Goal: Task Accomplishment & Management: Use online tool/utility

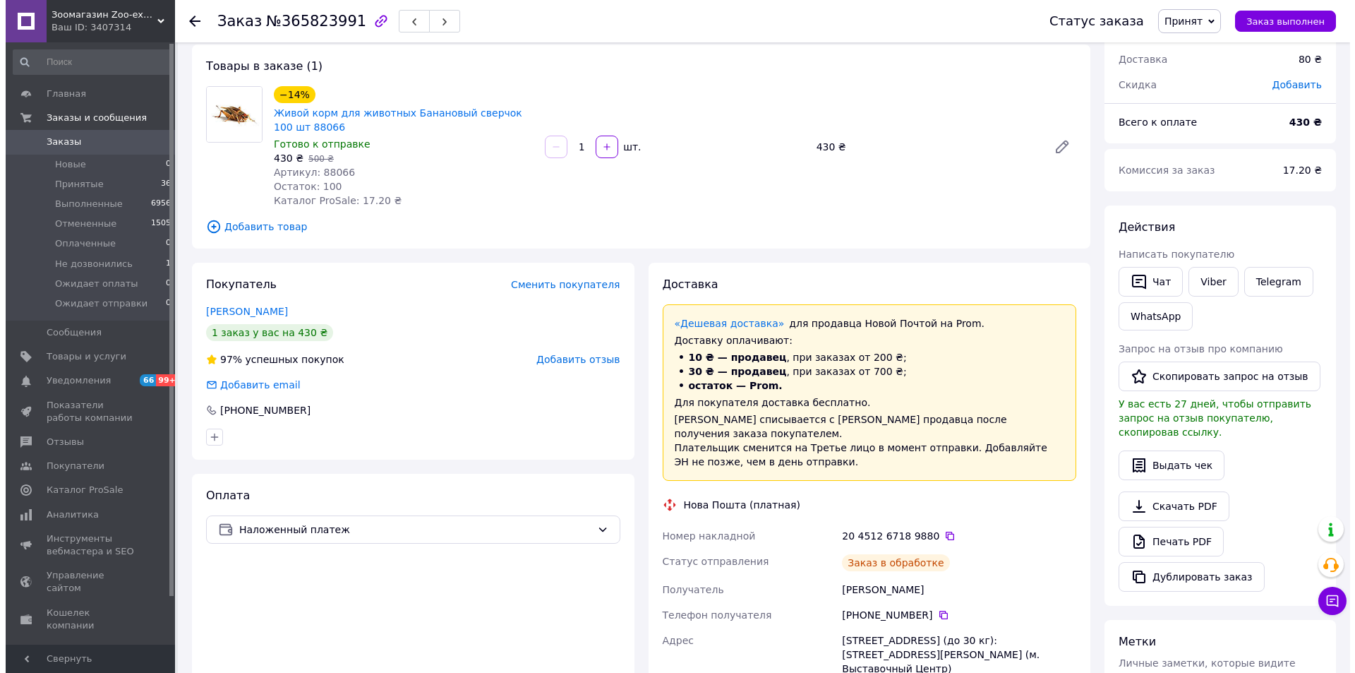
scroll to position [353, 0]
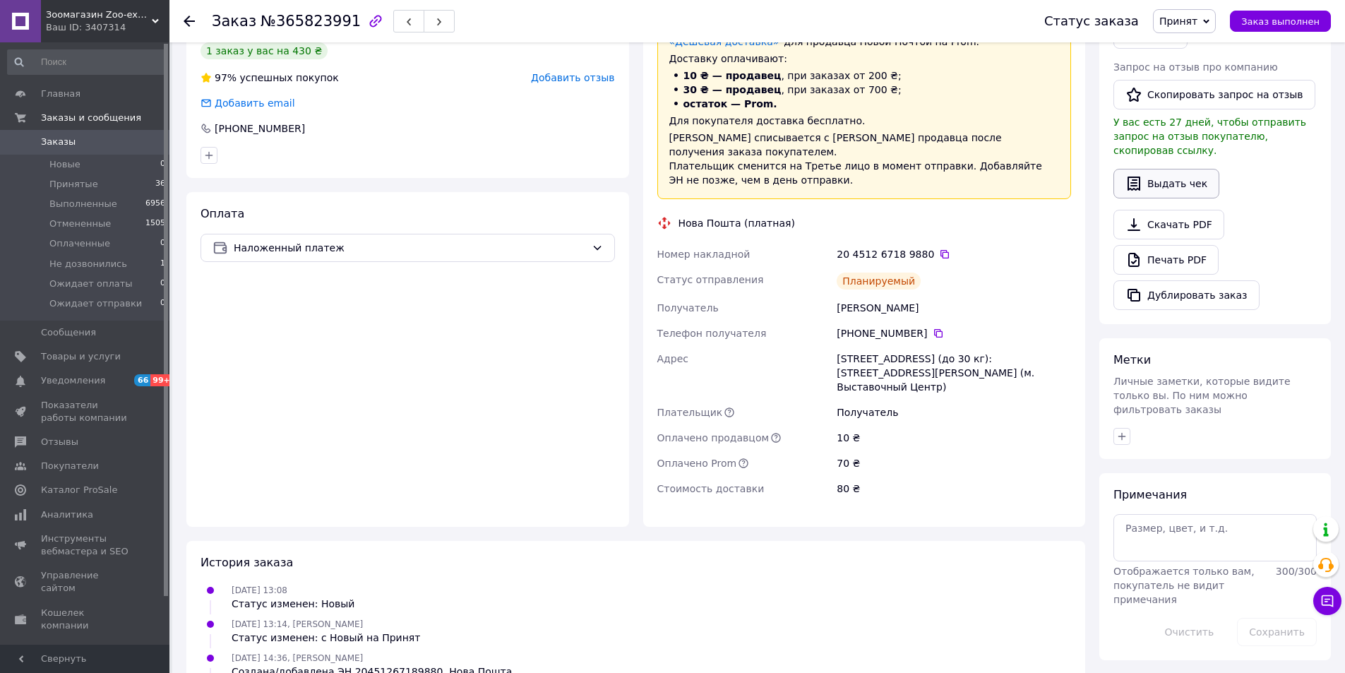
click at [1163, 169] on button "Выдать чек" at bounding box center [1166, 184] width 106 height 30
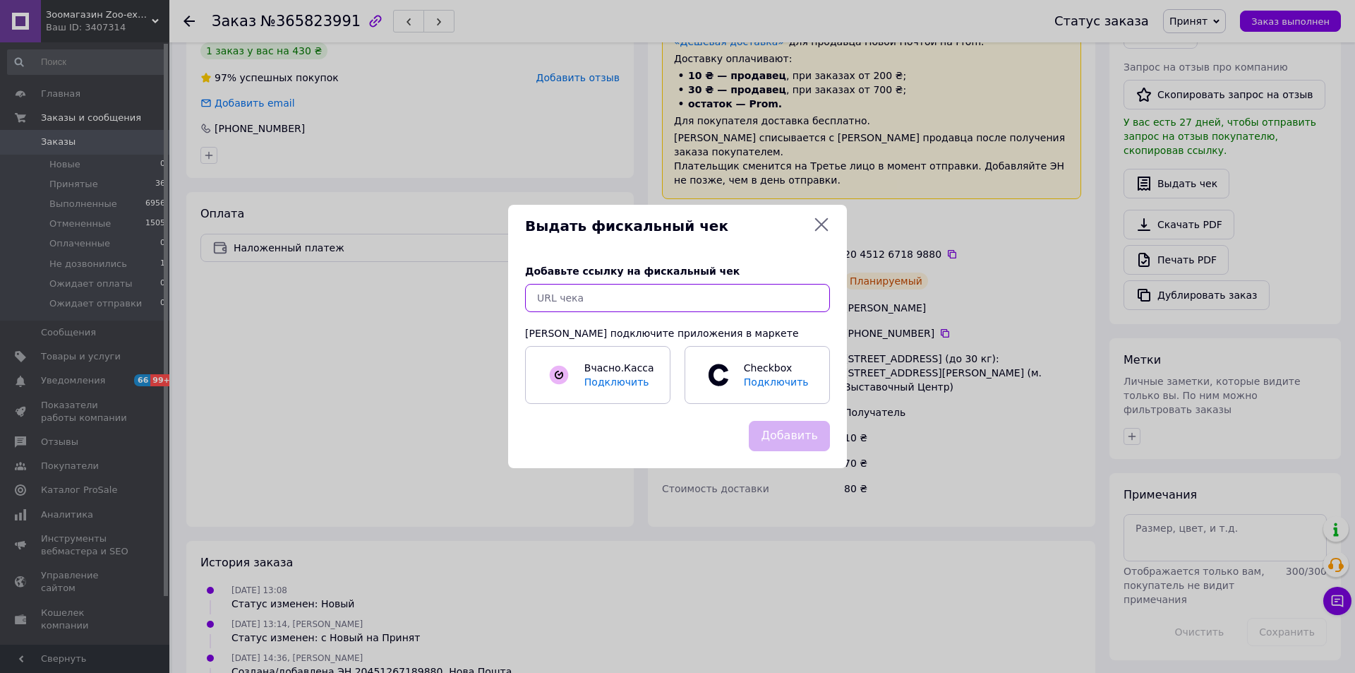
click at [623, 297] on input "text" at bounding box center [677, 298] width 305 height 28
paste input "https://check.checkbox.ua/eeee0d24-3a77-4708-9b8e-1b2230b83767"
type input "https://check.checkbox.ua/eeee0d24-3a77-4708-9b8e-1b2230b83767"
click at [782, 425] on button "Добавить" at bounding box center [789, 436] width 81 height 30
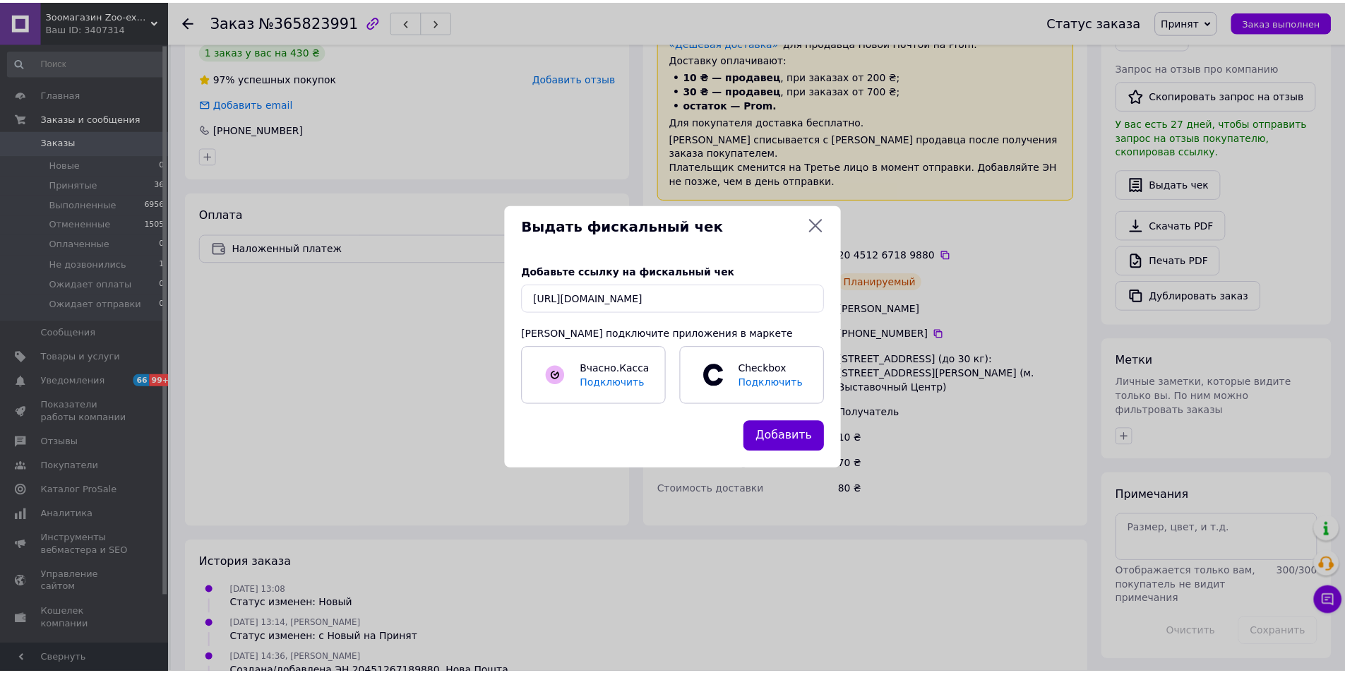
scroll to position [0, 0]
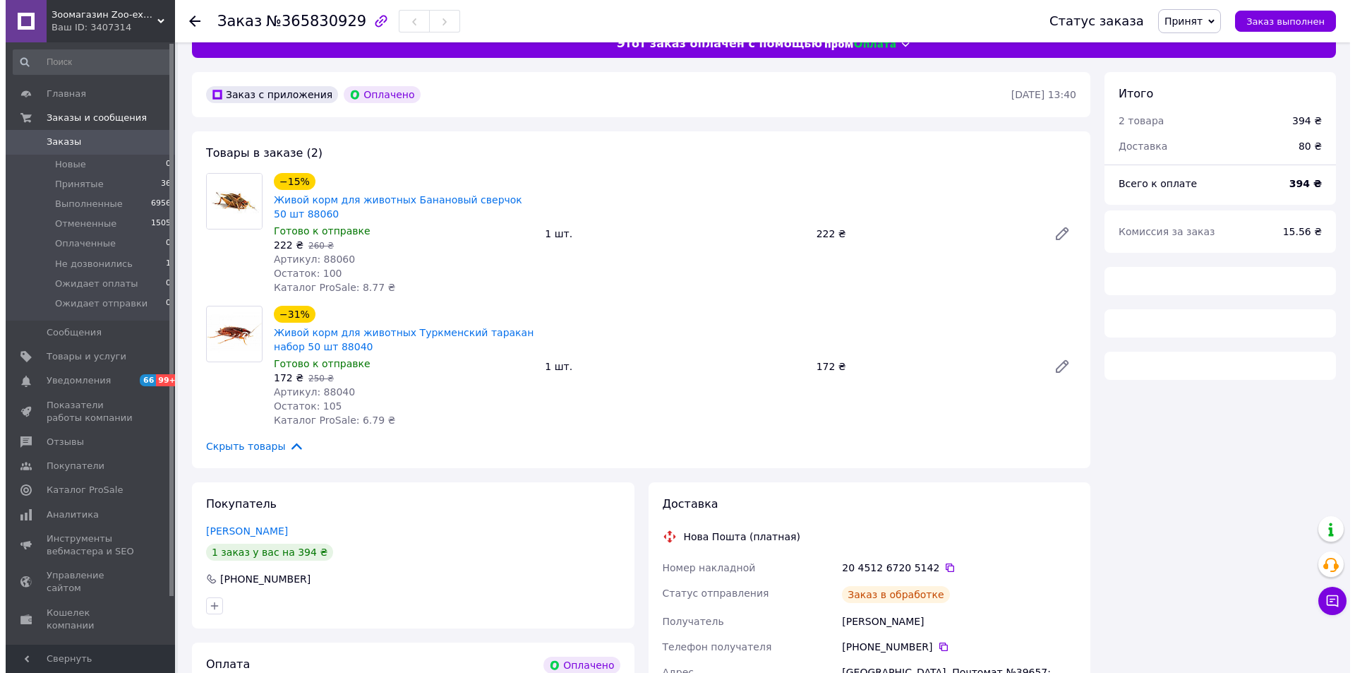
scroll to position [71, 0]
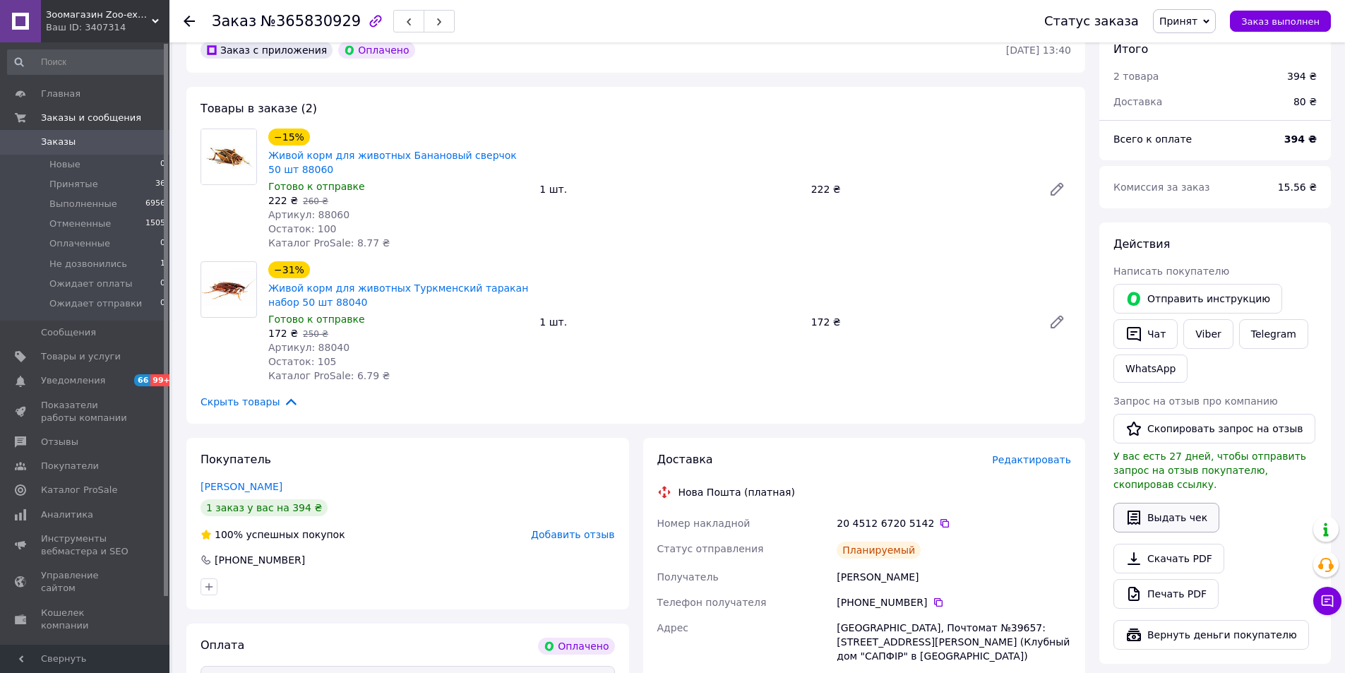
click at [1147, 503] on button "Выдать чек" at bounding box center [1166, 518] width 106 height 30
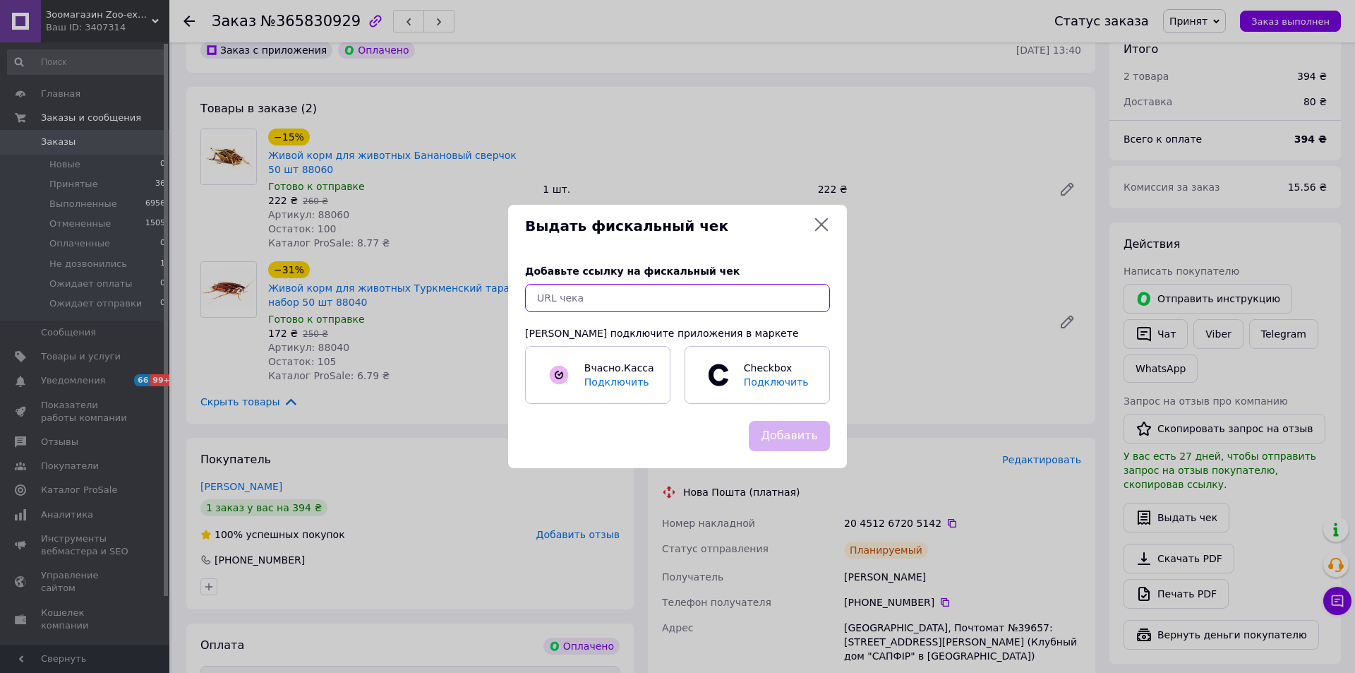
click at [669, 287] on input "text" at bounding box center [677, 298] width 305 height 28
paste input "[URL][DOMAIN_NAME]"
type input "[URL][DOMAIN_NAME]"
click at [777, 429] on button "Добавить" at bounding box center [789, 436] width 81 height 30
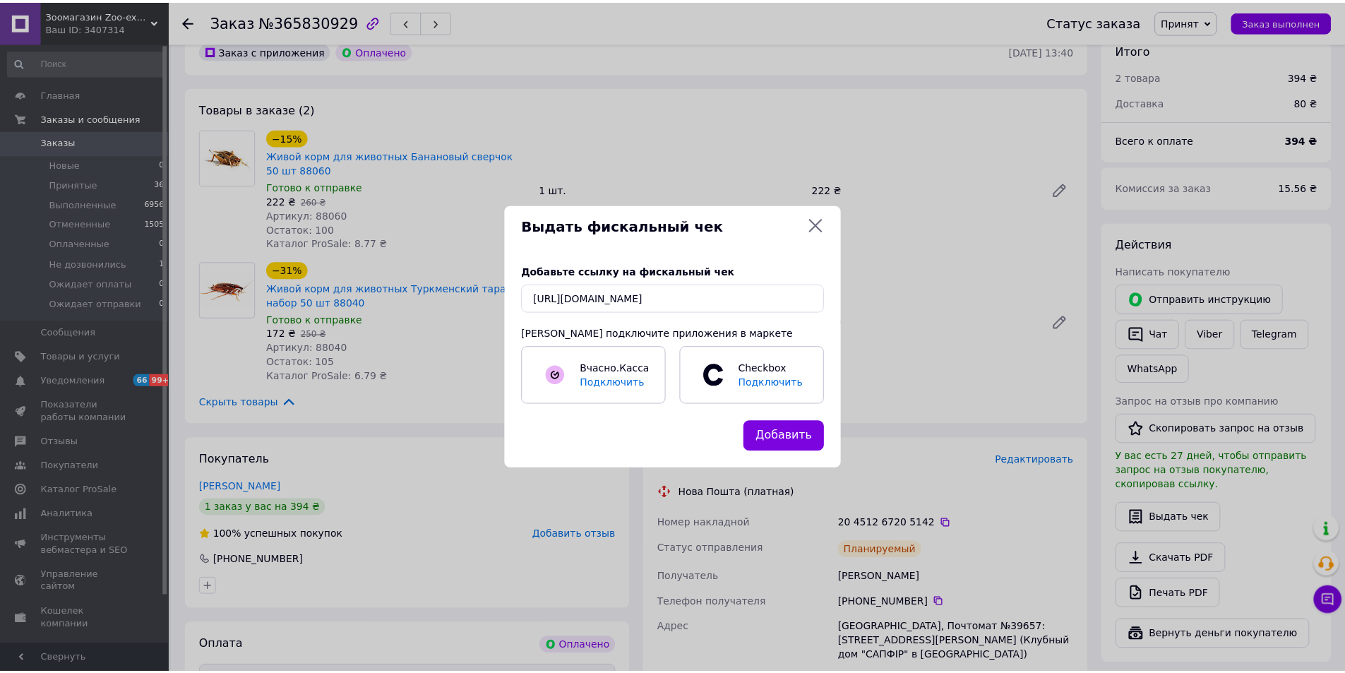
scroll to position [0, 0]
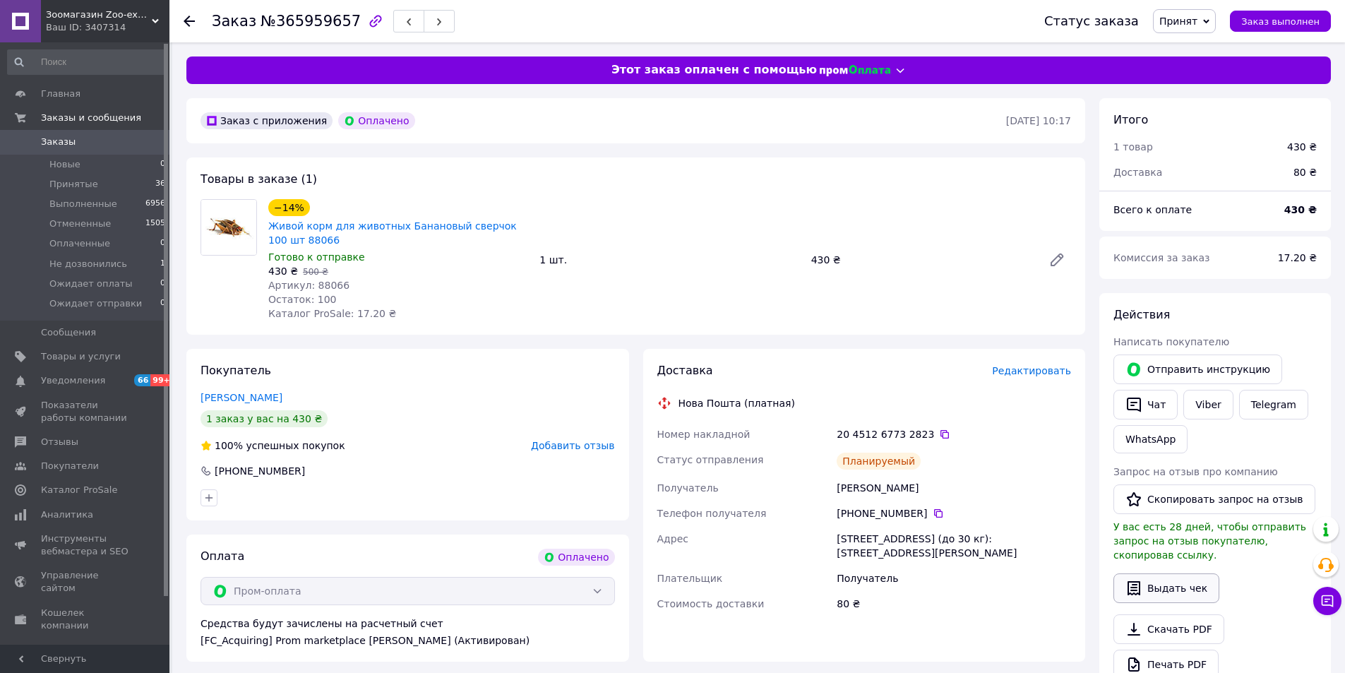
click at [1149, 573] on button "Выдать чек" at bounding box center [1166, 588] width 106 height 30
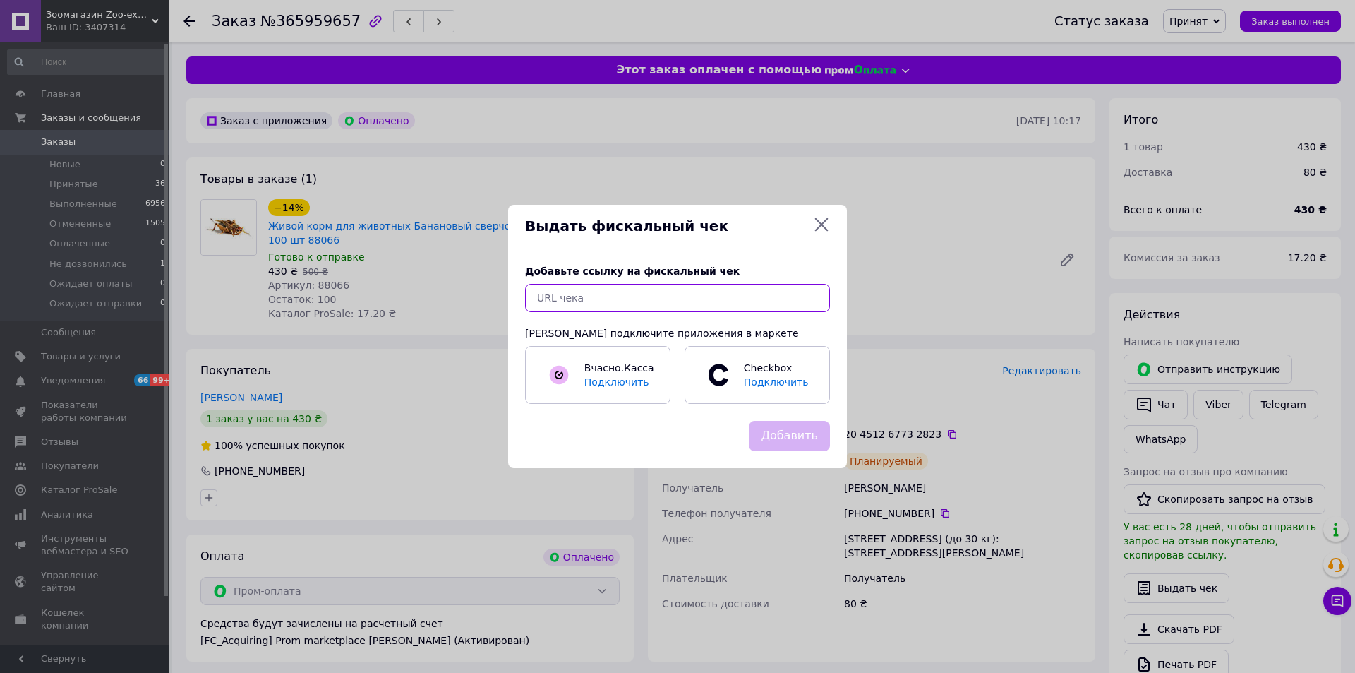
drag, startPoint x: 602, startPoint y: 290, endPoint x: 617, endPoint y: 299, distance: 17.1
click at [602, 289] on input "text" at bounding box center [677, 298] width 305 height 28
paste input "https://check.checkbox.ua/91f29543-9ccb-4f46-aaa8-eb466c07d859"
type input "https://check.checkbox.ua/91f29543-9ccb-4f46-aaa8-eb466c07d859"
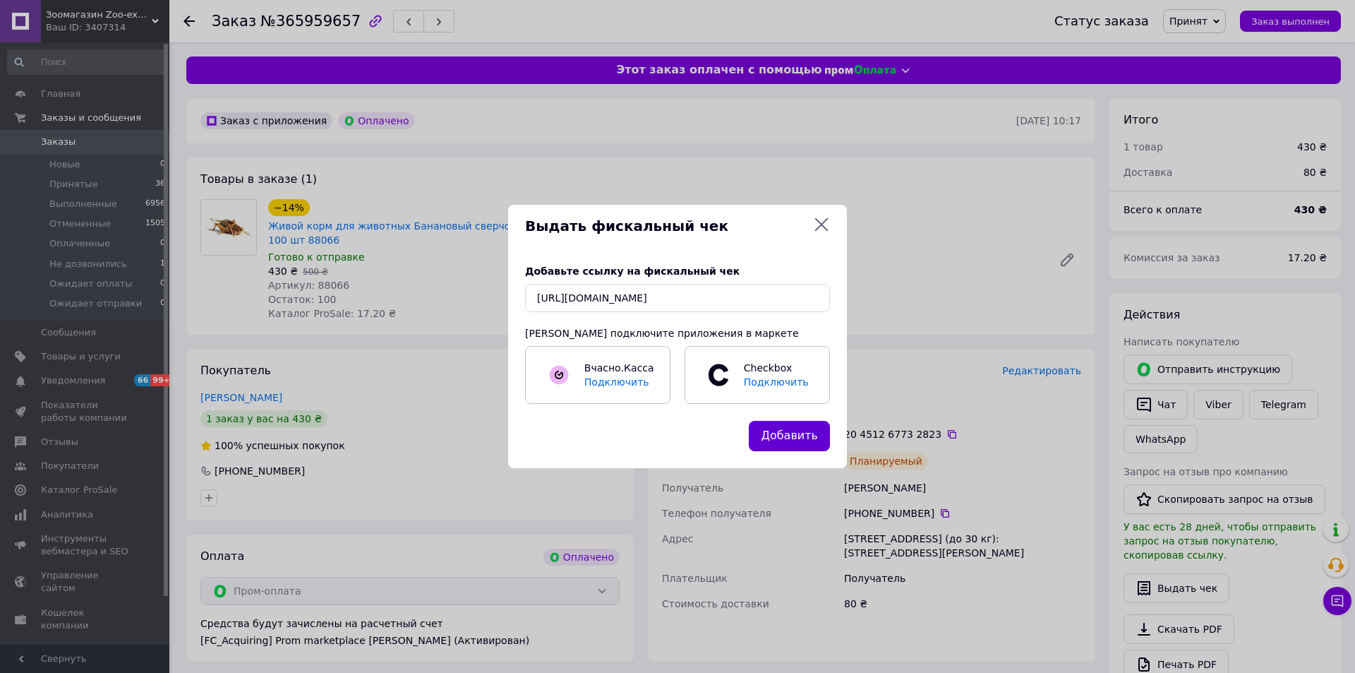
click at [774, 431] on button "Добавить" at bounding box center [789, 436] width 81 height 30
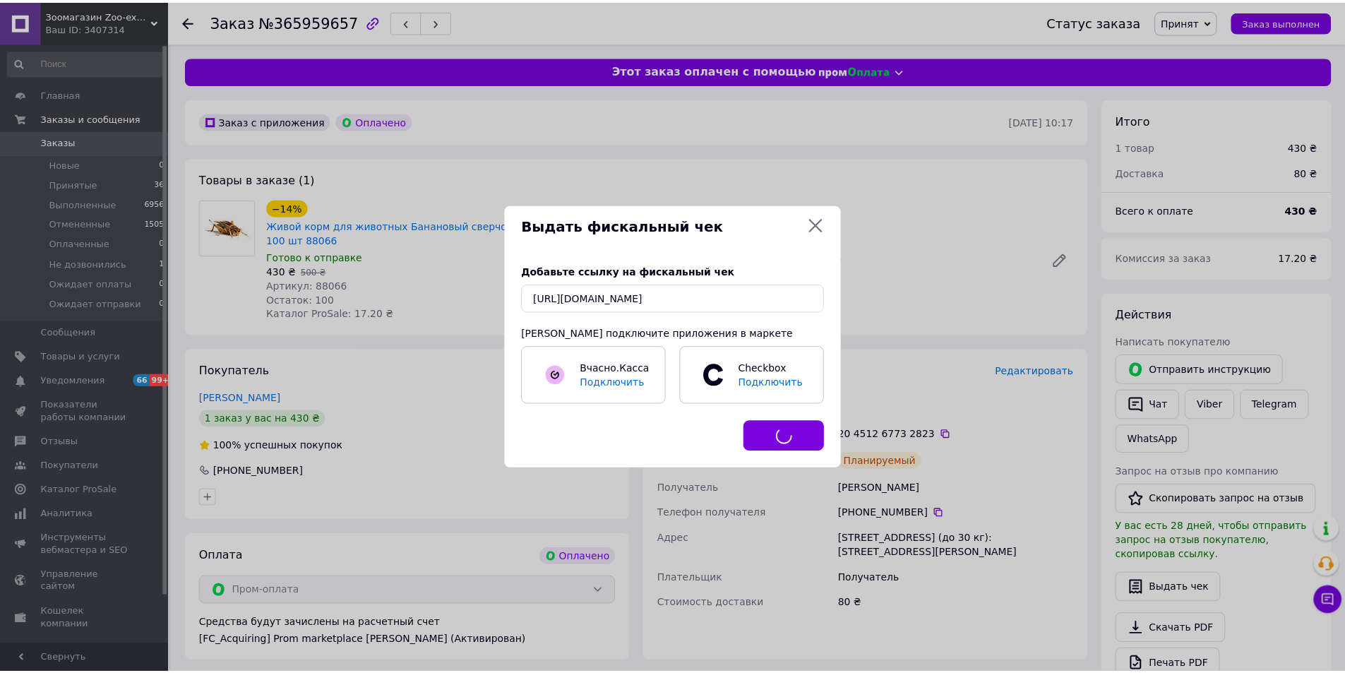
scroll to position [0, 0]
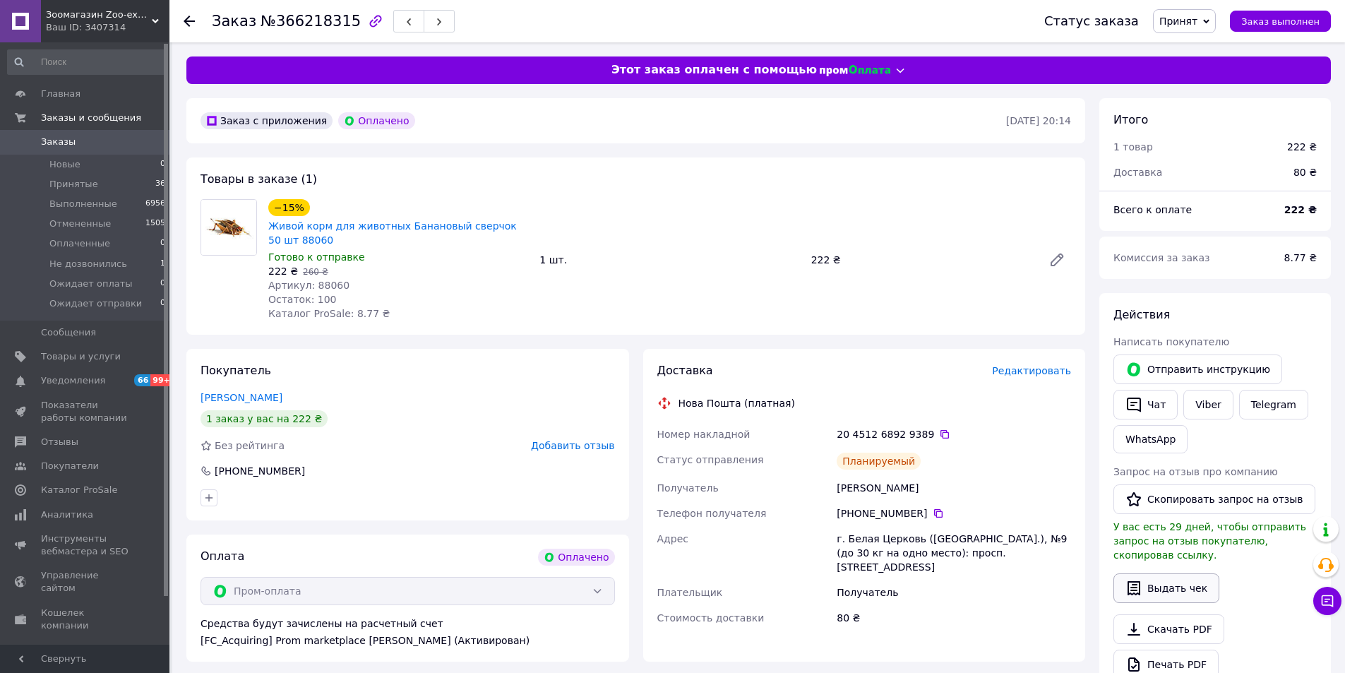
click at [1130, 580] on icon "button" at bounding box center [1133, 588] width 17 height 17
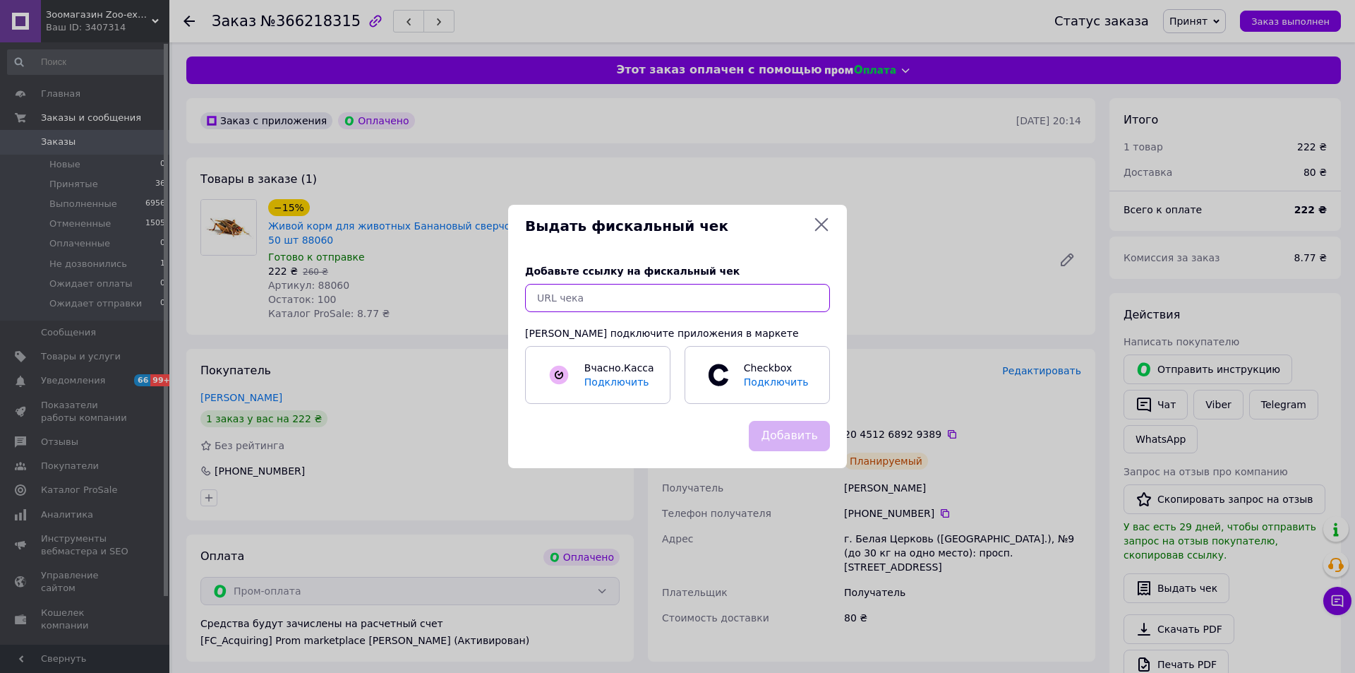
click at [690, 289] on input "text" at bounding box center [677, 298] width 305 height 28
paste input "https://check.checkbox.ua/40f08a84-29c7-4c6c-a1c1-90d6488fbb4f"
type input "https://check.checkbox.ua/40f08a84-29c7-4c6c-a1c1-90d6488fbb4f"
click at [788, 435] on button "Добавить" at bounding box center [789, 436] width 81 height 30
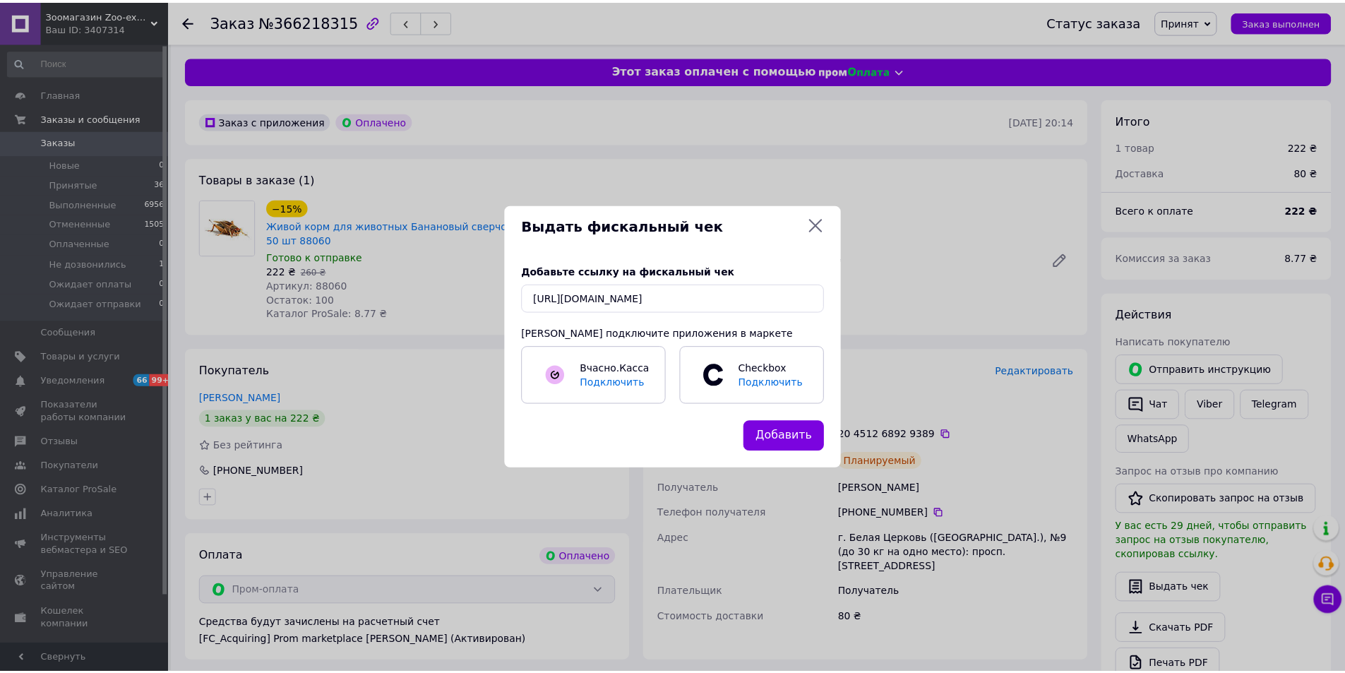
scroll to position [0, 0]
